Goal: Task Accomplishment & Management: Use online tool/utility

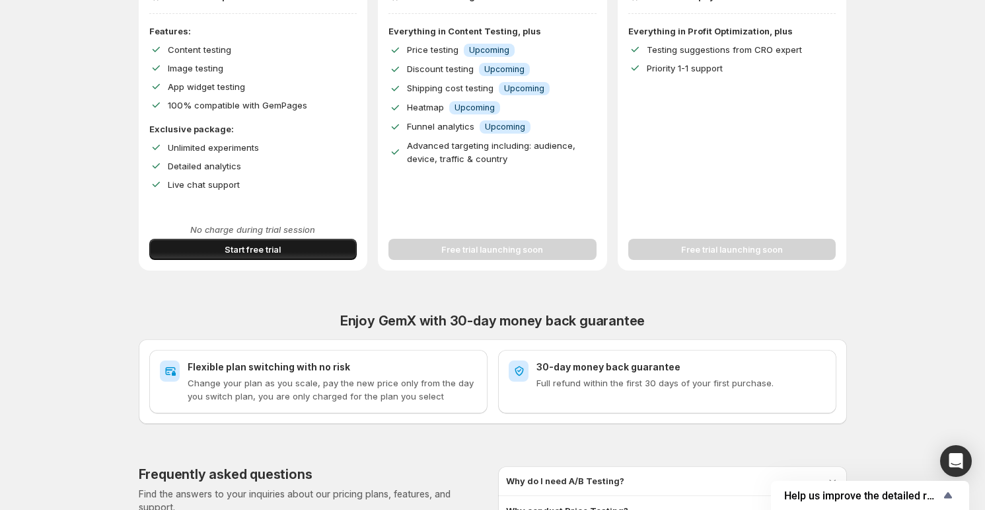
scroll to position [285, 0]
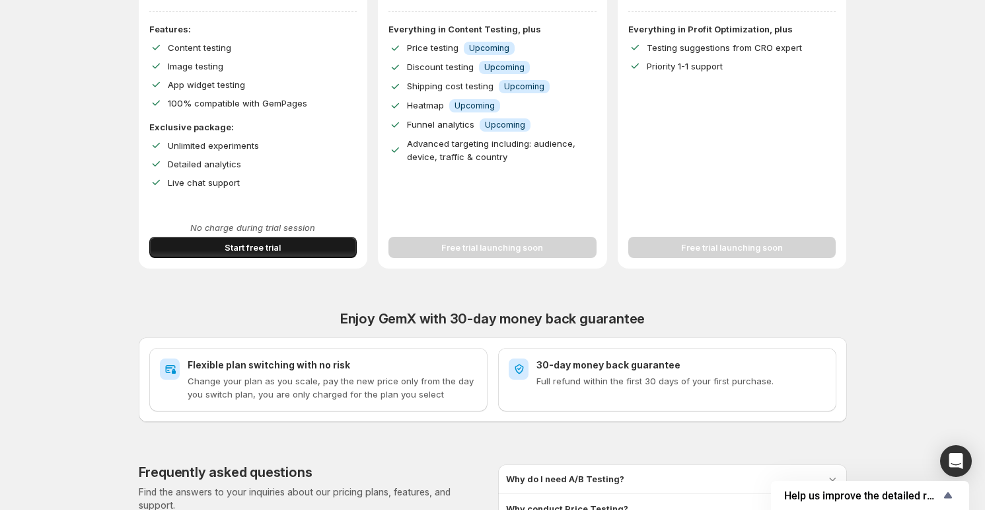
click at [256, 241] on span "Start free trial" at bounding box center [253, 247] width 56 height 13
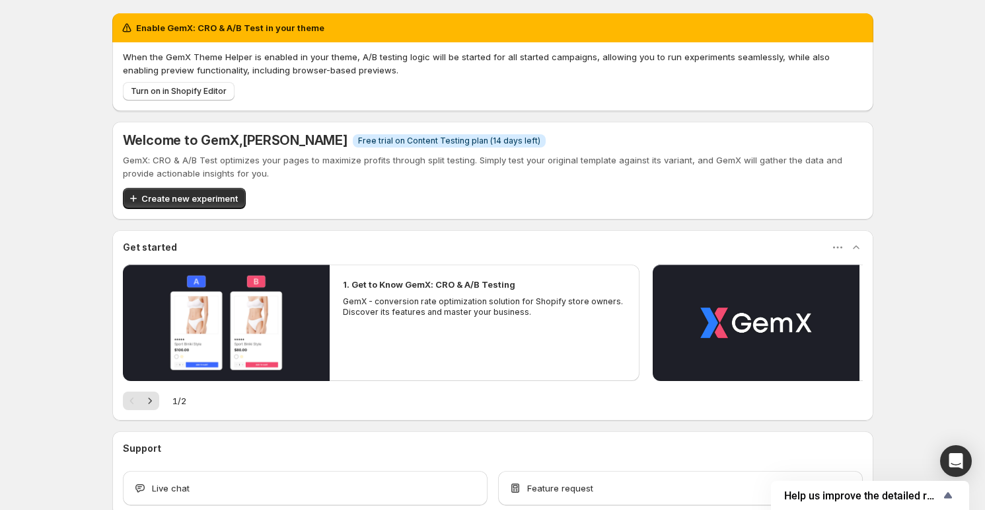
click at [198, 92] on span "Turn on in Shopify Editor" at bounding box center [179, 91] width 96 height 11
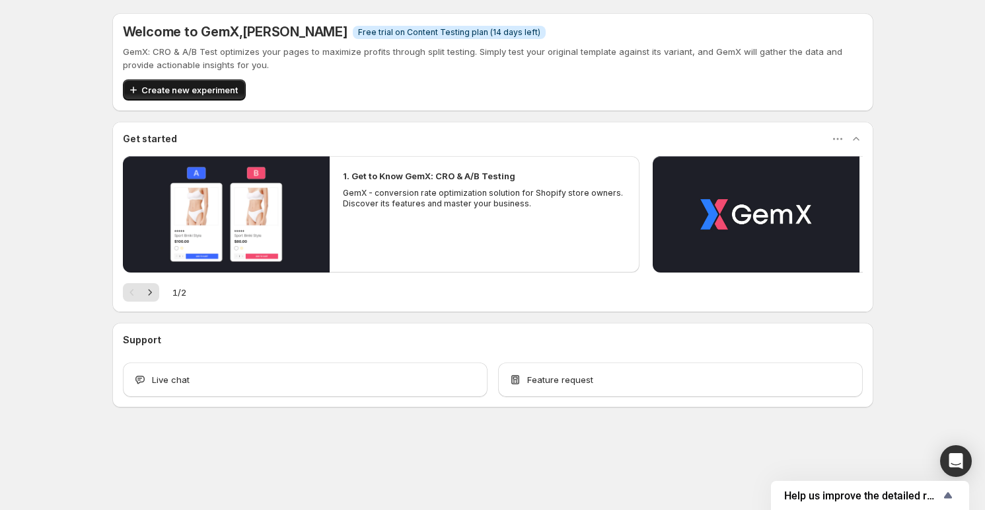
click at [206, 89] on span "Create new experiment" at bounding box center [189, 89] width 96 height 13
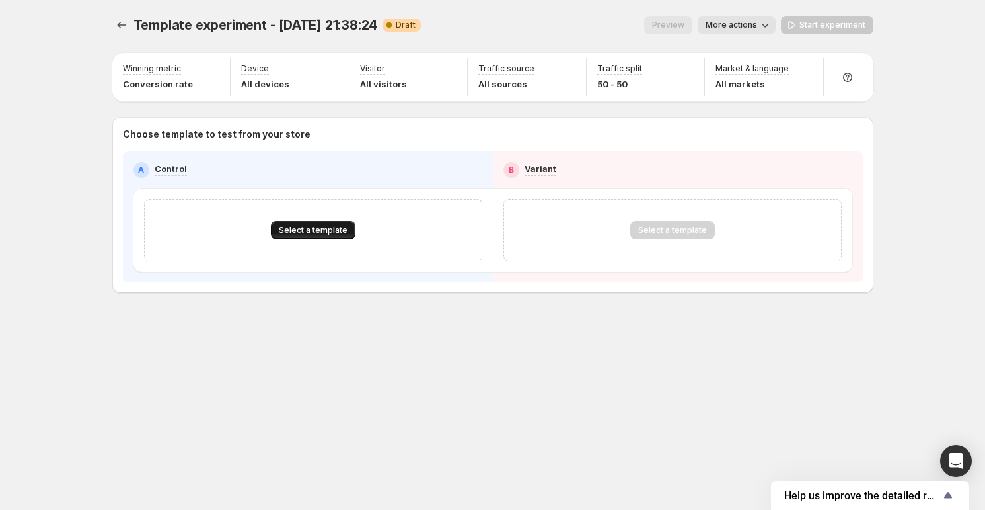
click at [292, 229] on span "Select a template" at bounding box center [313, 230] width 69 height 11
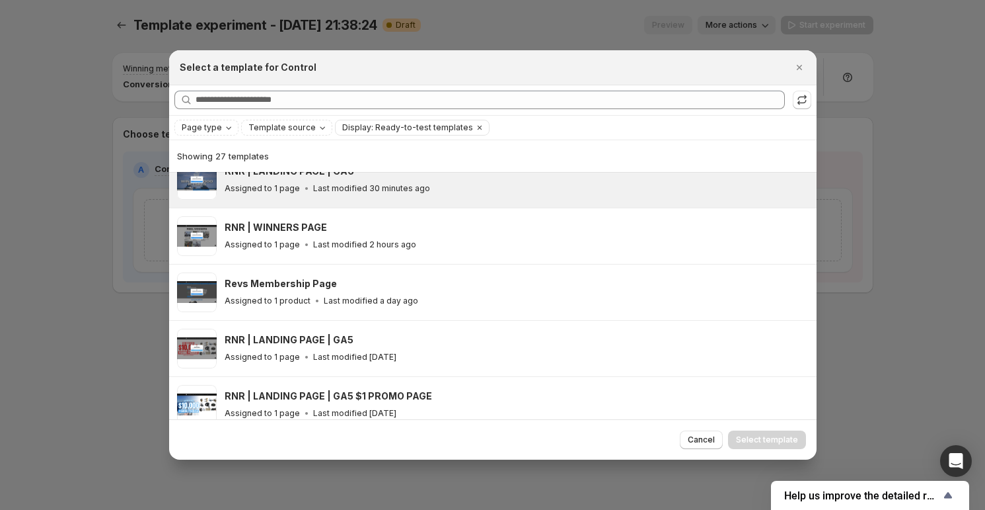
scroll to position [177, 0]
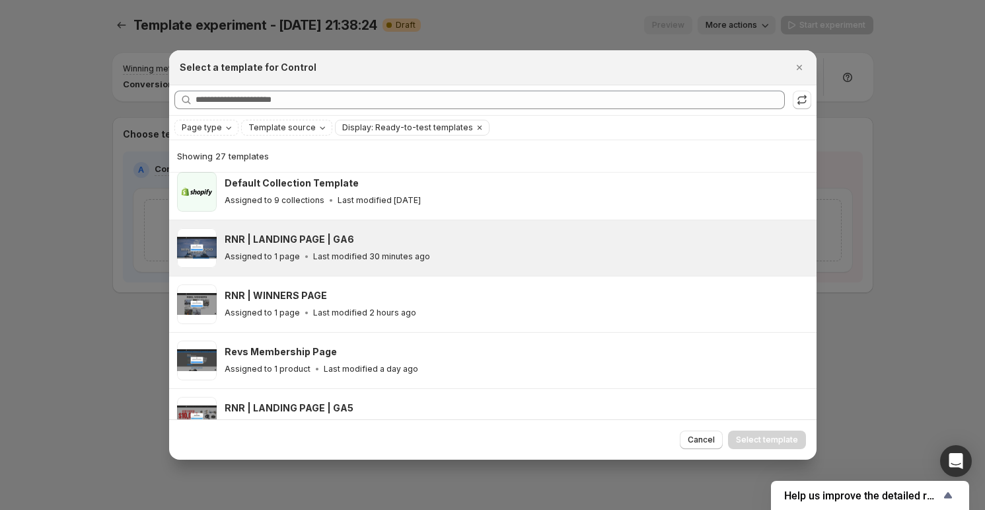
click at [314, 233] on h3 "RNR | LANDING PAGE | GA6" at bounding box center [290, 239] width 130 height 13
click at [752, 441] on span "Select template" at bounding box center [767, 439] width 62 height 11
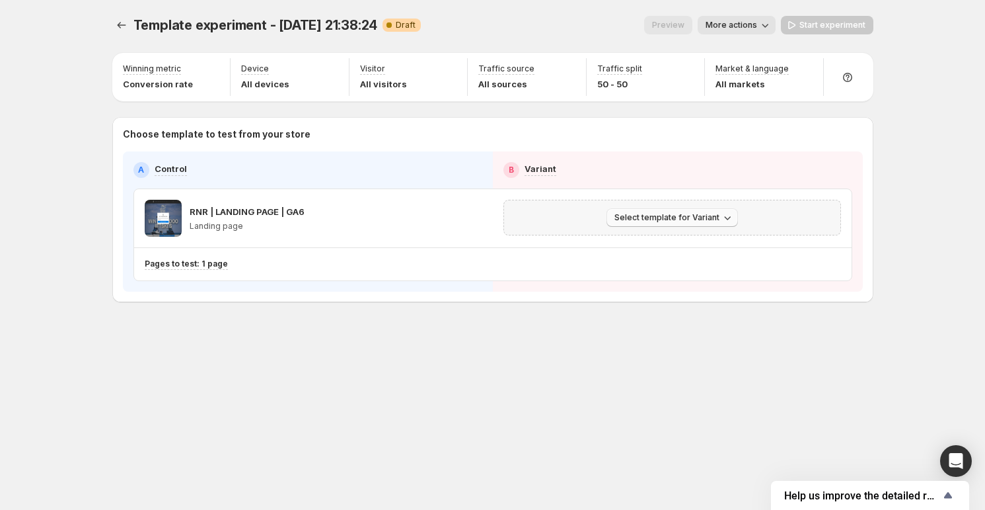
click at [670, 220] on span "Select template for Variant" at bounding box center [667, 217] width 105 height 11
click at [667, 245] on span "Select an existing template" at bounding box center [663, 245] width 112 height 11
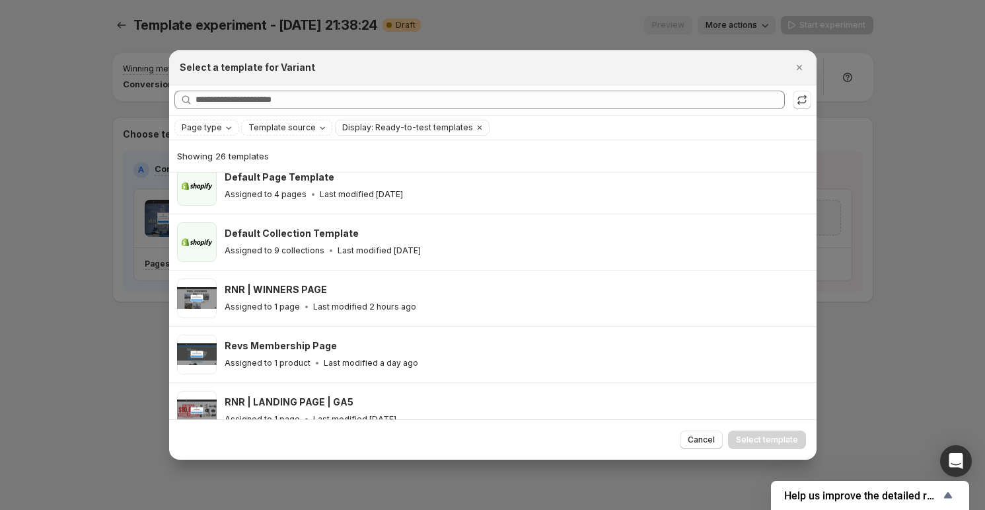
scroll to position [0, 0]
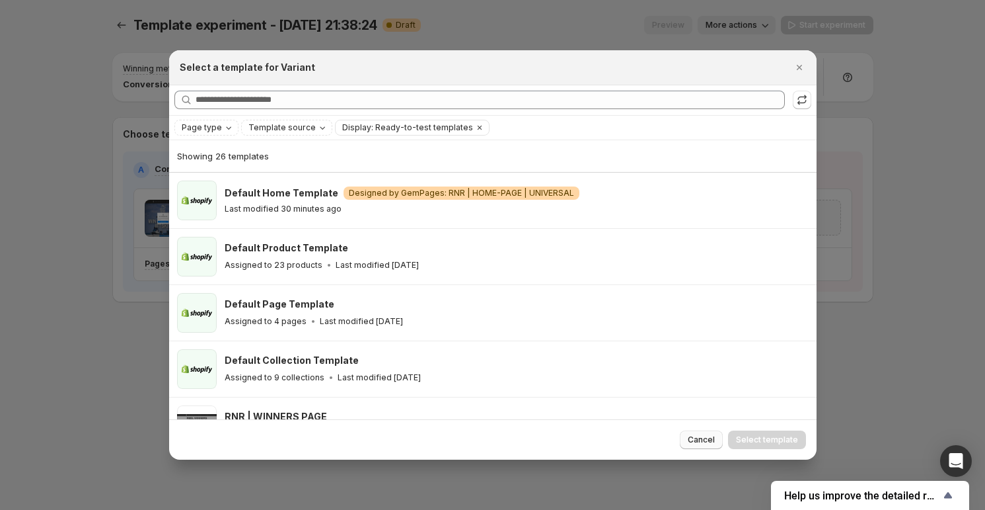
click at [699, 444] on span "Cancel" at bounding box center [701, 439] width 27 height 11
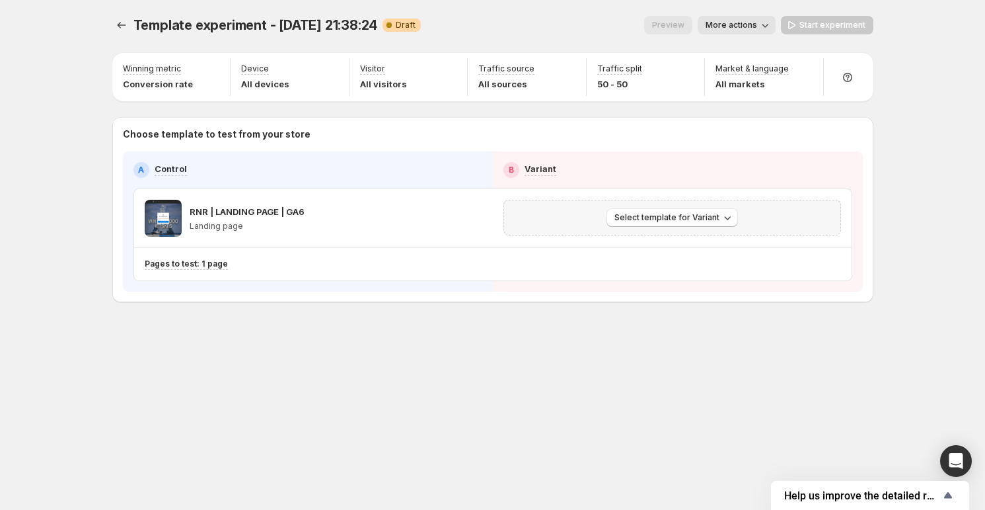
click at [756, 27] on span "More actions" at bounding box center [732, 25] width 52 height 11
drag, startPoint x: 555, startPoint y: 22, endPoint x: 488, endPoint y: 32, distance: 68.1
click at [555, 22] on div "Preview More actions" at bounding box center [604, 25] width 344 height 19
click at [691, 217] on span "Select template for Variant" at bounding box center [667, 217] width 105 height 11
click at [680, 268] on span "Create Variant based on Control" at bounding box center [674, 267] width 135 height 11
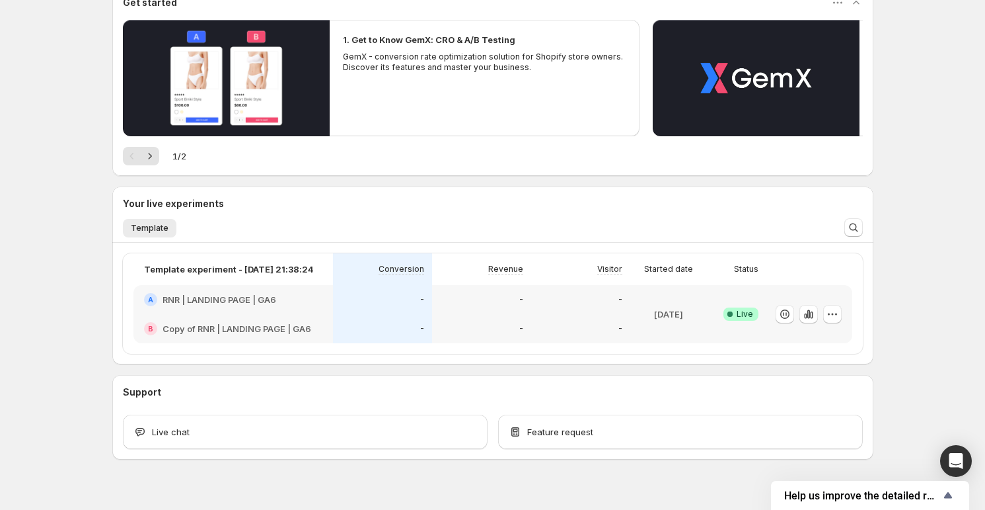
scroll to position [138, 0]
